Goal: Find specific page/section: Find specific page/section

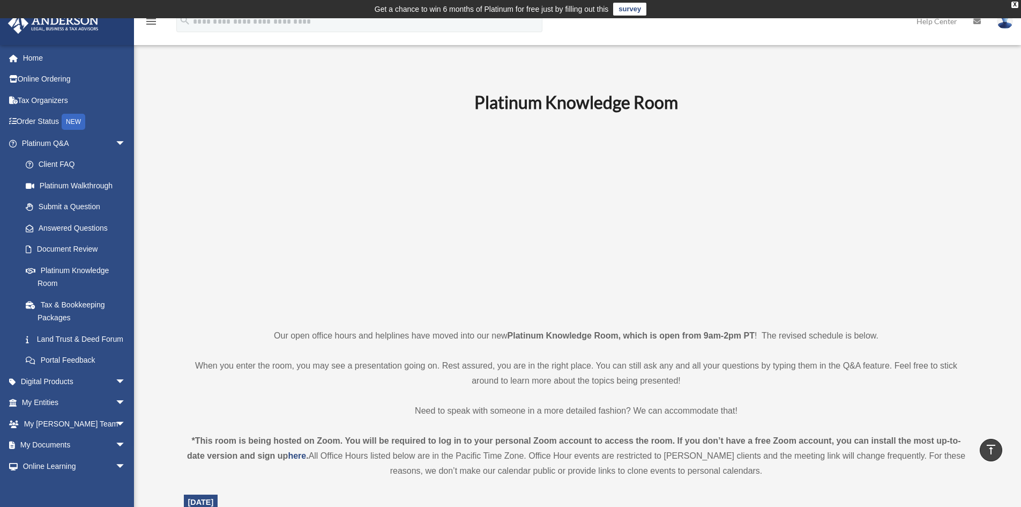
scroll to position [303, 0]
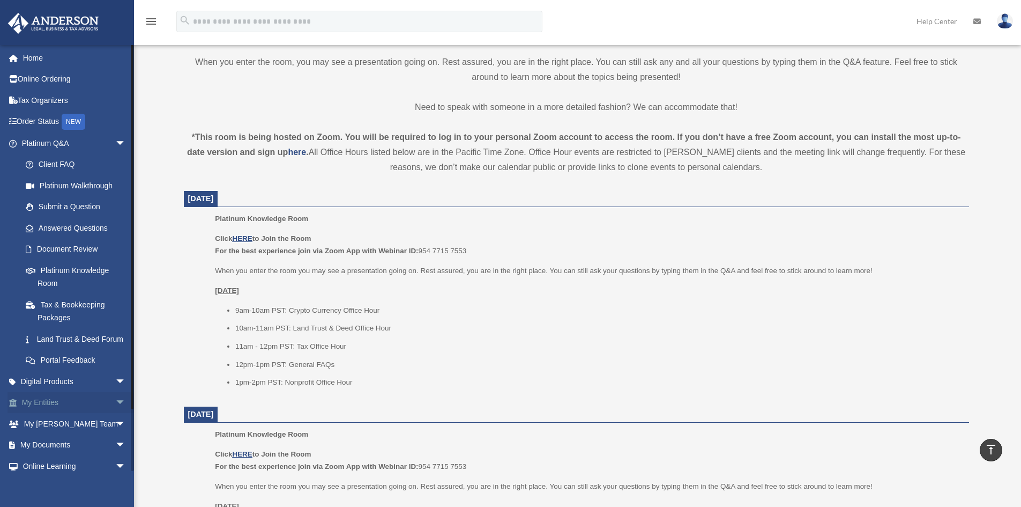
click at [102, 413] on link "My Entities arrow_drop_down" at bounding box center [75, 402] width 135 height 21
click at [115, 414] on span "arrow_drop_down" at bounding box center [125, 403] width 21 height 22
click at [78, 434] on link "Overview" at bounding box center [78, 423] width 127 height 21
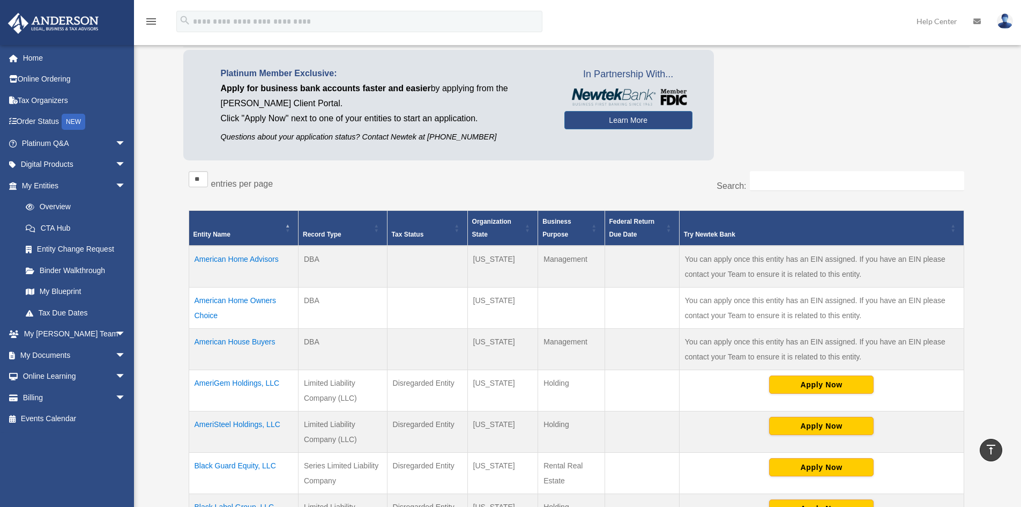
scroll to position [54, 0]
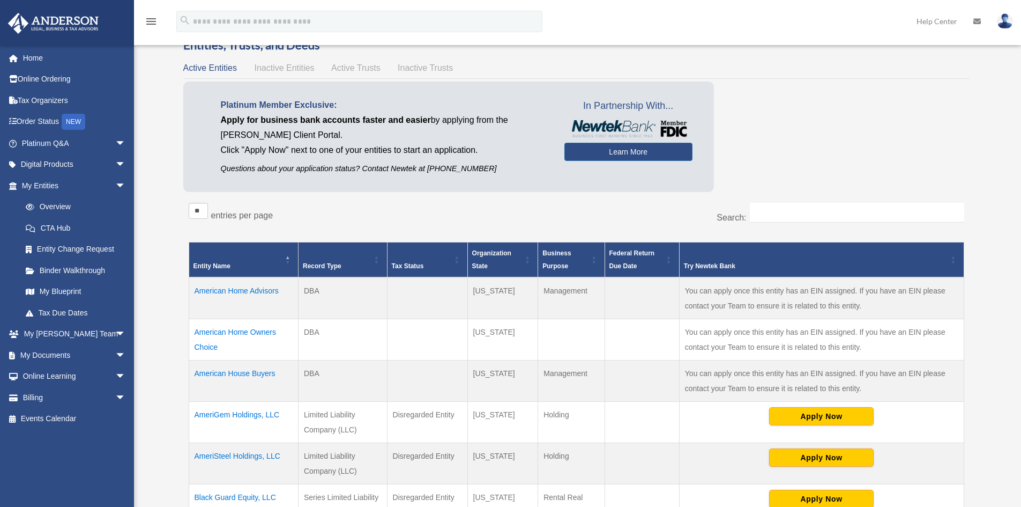
click at [340, 262] on span "Record Type" at bounding box center [322, 266] width 39 height 8
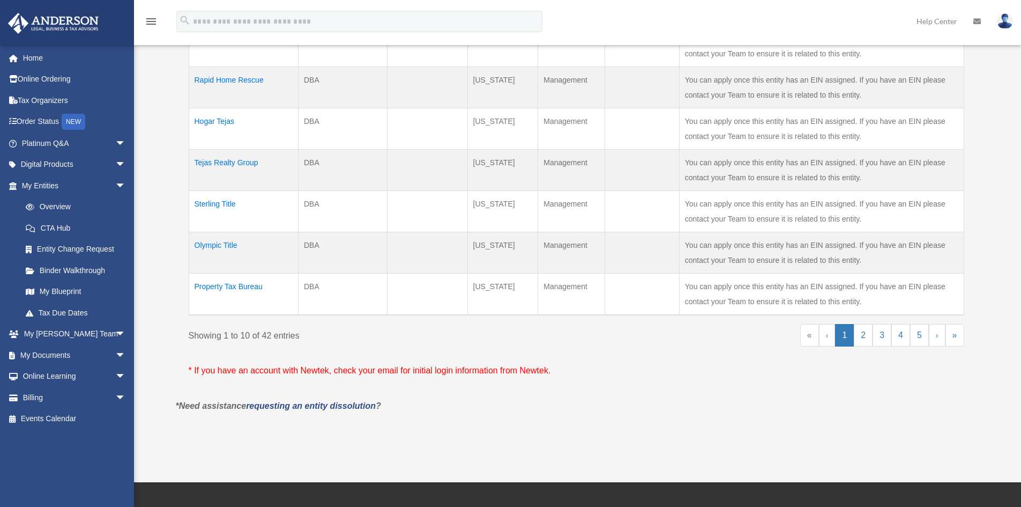
scroll to position [429, 0]
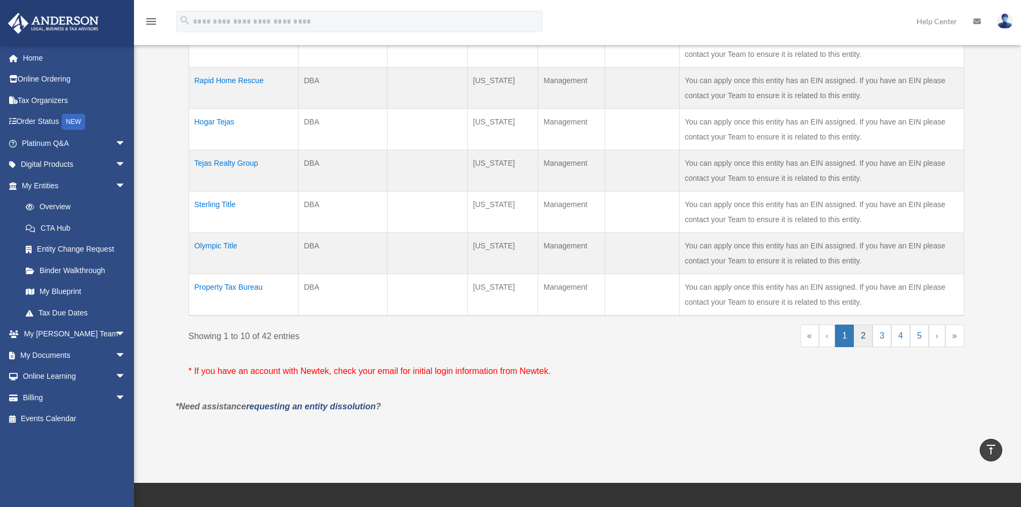
click at [860, 334] on link "2" at bounding box center [863, 335] width 19 height 23
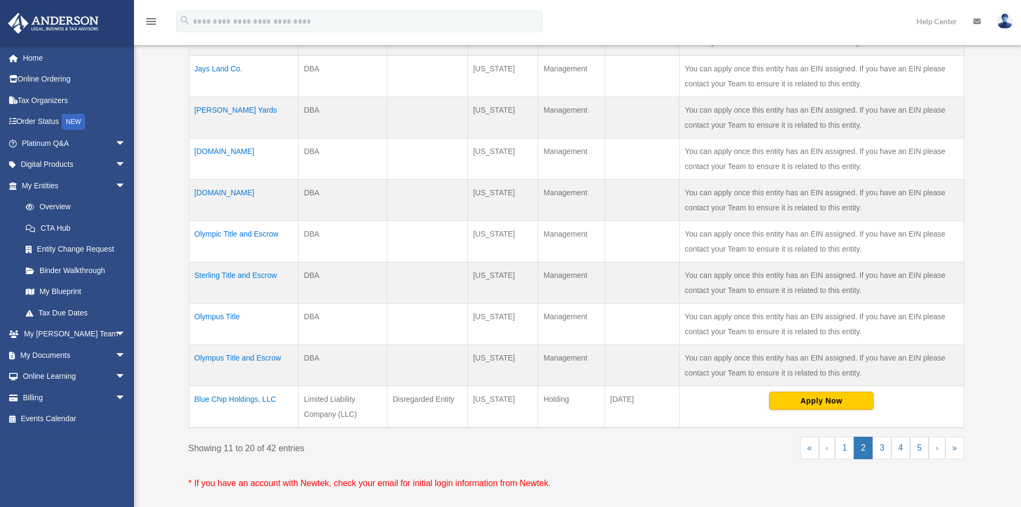
scroll to position [322, 0]
